Goal: Information Seeking & Learning: Learn about a topic

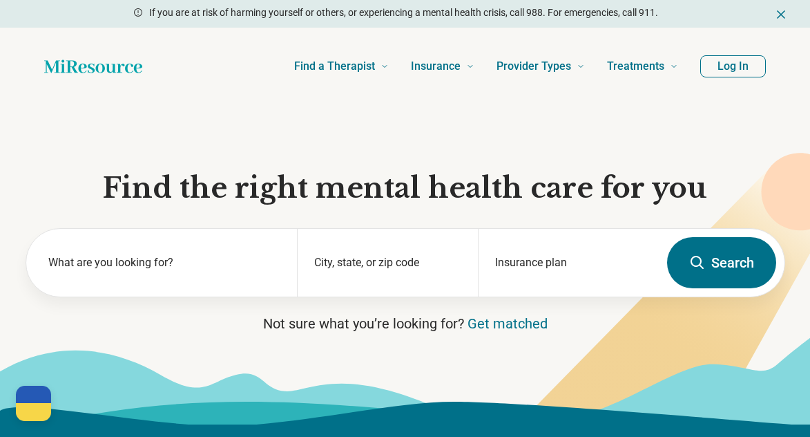
click at [739, 75] on button "Log In" at bounding box center [733, 66] width 66 height 22
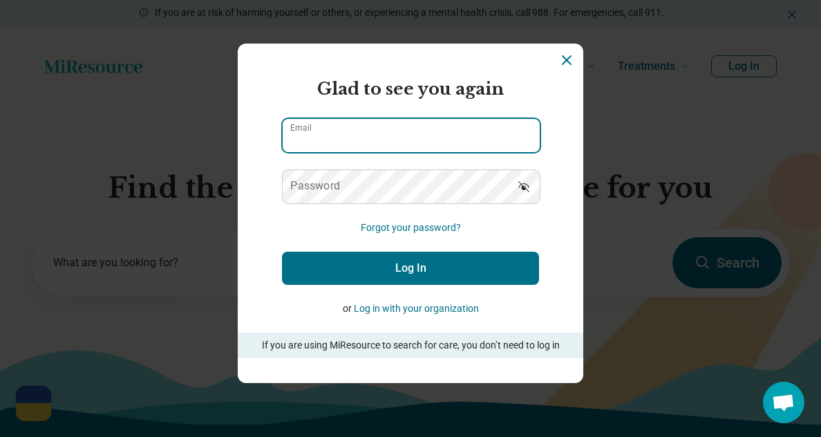
click at [385, 133] on input "Email" at bounding box center [411, 135] width 257 height 33
type input "**********"
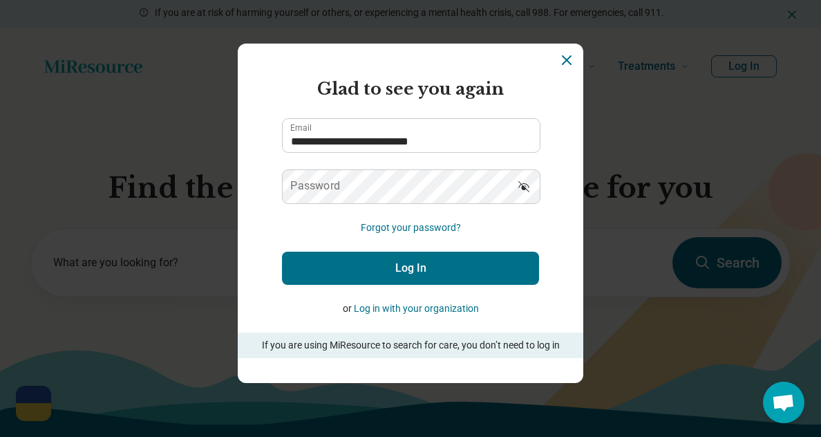
click at [304, 188] on label "Password" at bounding box center [315, 185] width 50 height 11
click at [374, 229] on button "Forgot your password?" at bounding box center [411, 227] width 100 height 15
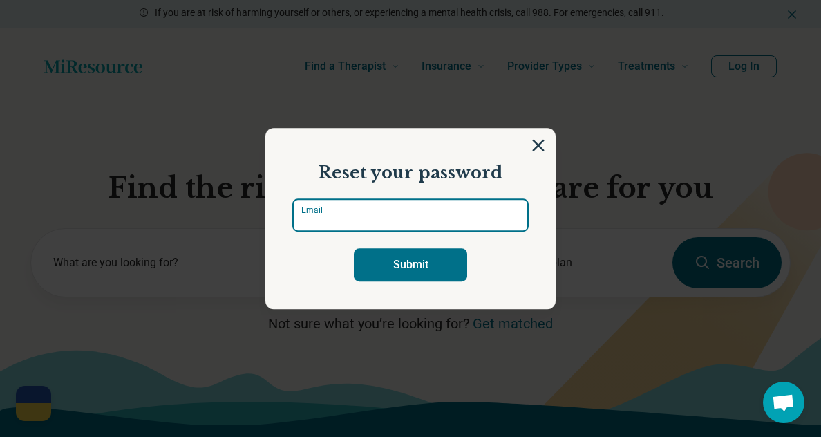
click at [325, 201] on input "Email" at bounding box center [410, 214] width 236 height 33
type input "**********"
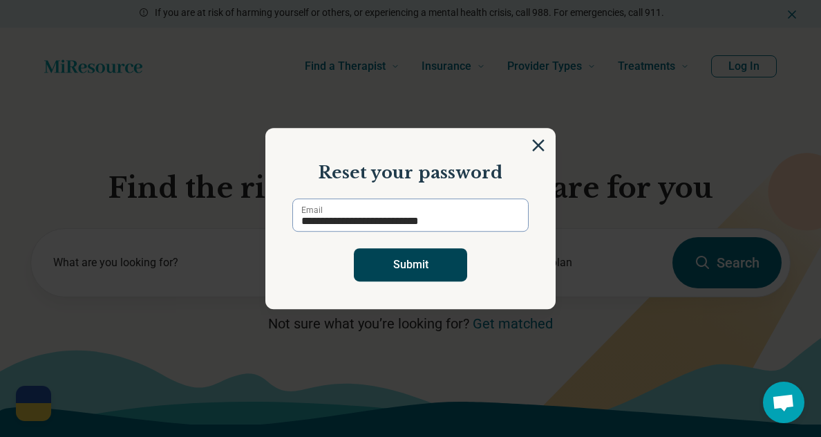
click at [372, 266] on button "Submit" at bounding box center [410, 264] width 113 height 33
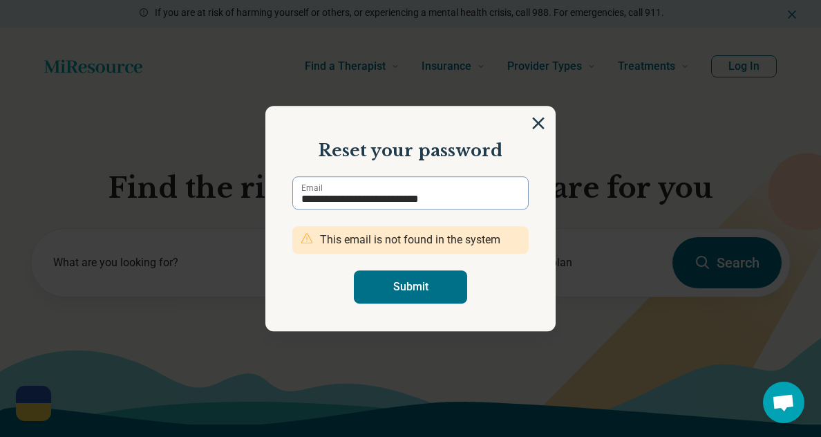
click at [533, 132] on section "**********" at bounding box center [410, 218] width 290 height 225
drag, startPoint x: 535, startPoint y: 129, endPoint x: 528, endPoint y: 125, distance: 8.1
click at [529, 126] on section "**********" at bounding box center [410, 218] width 290 height 225
click at [531, 125] on img at bounding box center [538, 122] width 15 height 15
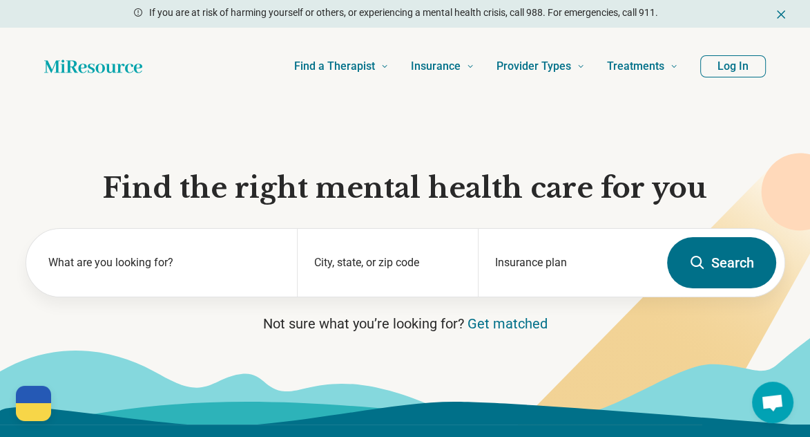
click at [709, 68] on button "Log In" at bounding box center [733, 66] width 66 height 22
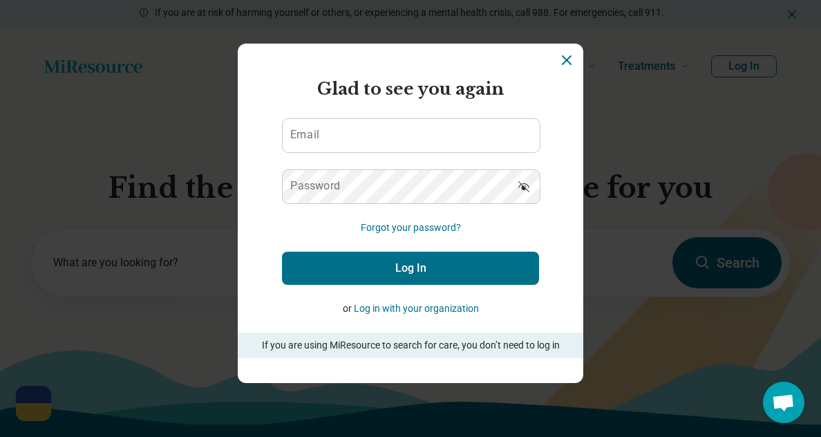
click at [414, 312] on button "Log in with your organization" at bounding box center [416, 308] width 125 height 15
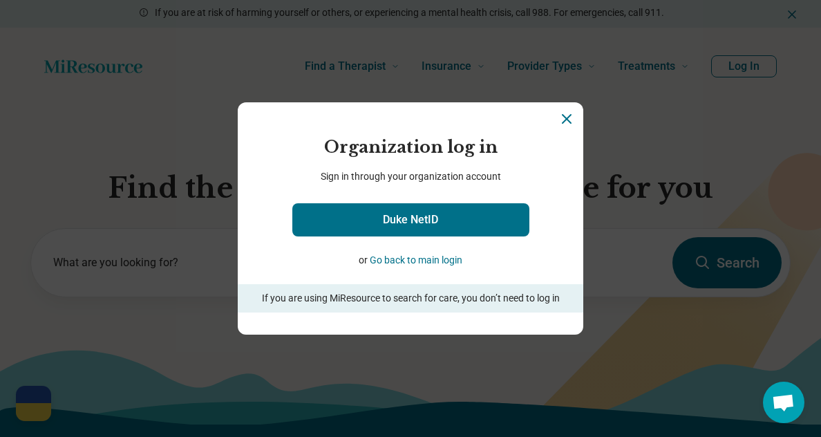
click at [432, 260] on button "Go back to main login" at bounding box center [416, 260] width 93 height 15
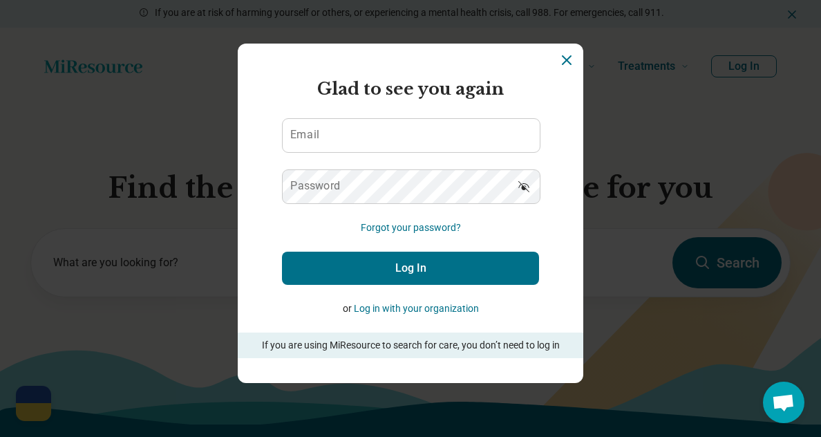
click at [430, 314] on button "Log in with your organization" at bounding box center [416, 308] width 125 height 15
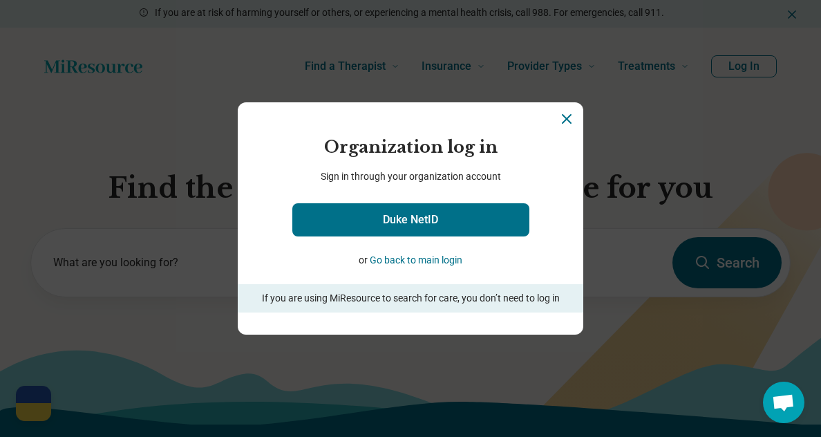
click at [412, 256] on button "Go back to main login" at bounding box center [416, 260] width 93 height 15
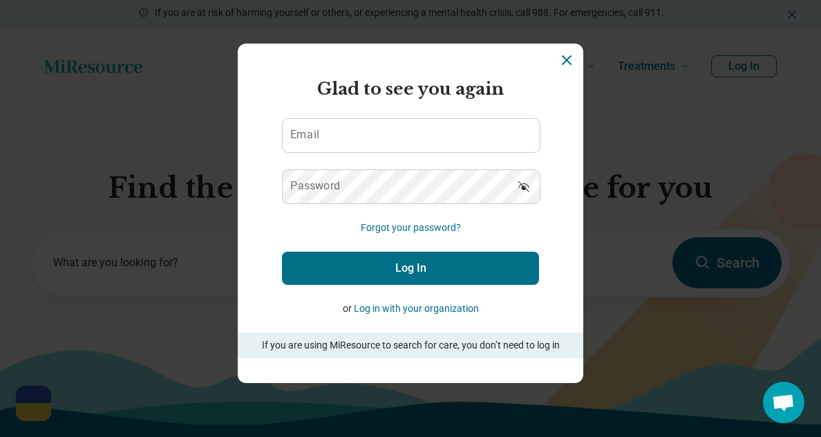
click at [558, 63] on icon "Dismiss" at bounding box center [566, 60] width 17 height 17
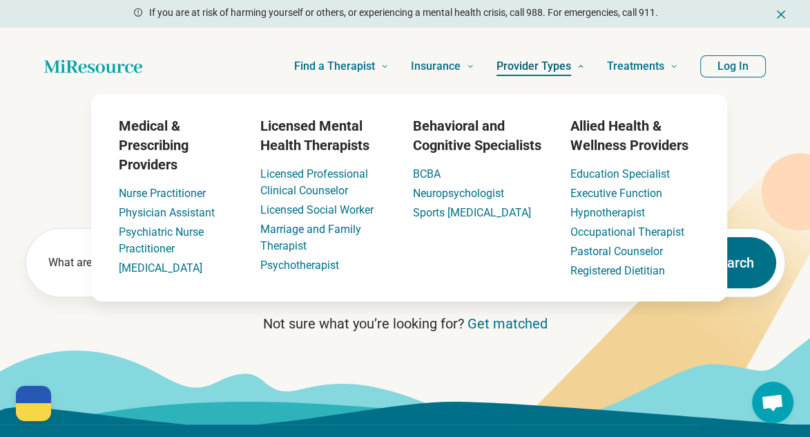
click at [559, 66] on span "Provider Types" at bounding box center [534, 66] width 75 height 19
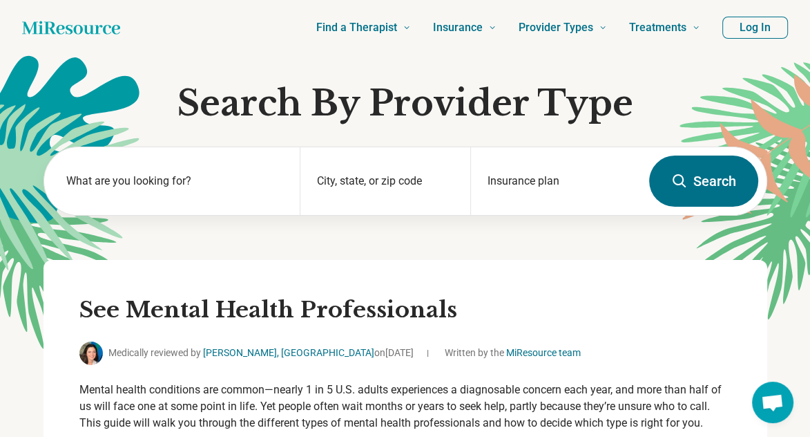
click at [768, 27] on button "Log In" at bounding box center [756, 28] width 66 height 22
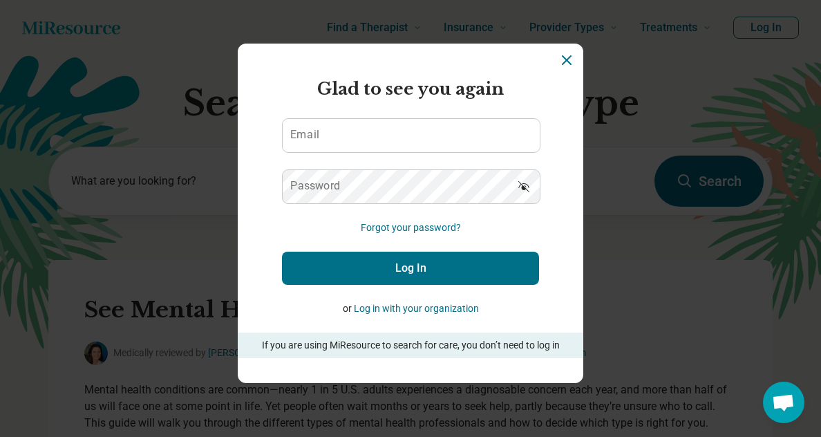
click at [557, 352] on p "If you are using MiResource to search for care, you don’t need to log in" at bounding box center [410, 345] width 307 height 15
click at [301, 345] on p "If you are using MiResource to search for care, you don’t need to log in" at bounding box center [410, 345] width 307 height 15
click at [441, 339] on p "If you are using MiResource to search for care, you don’t need to log in" at bounding box center [410, 345] width 307 height 15
